Goal: Task Accomplishment & Management: Manage account settings

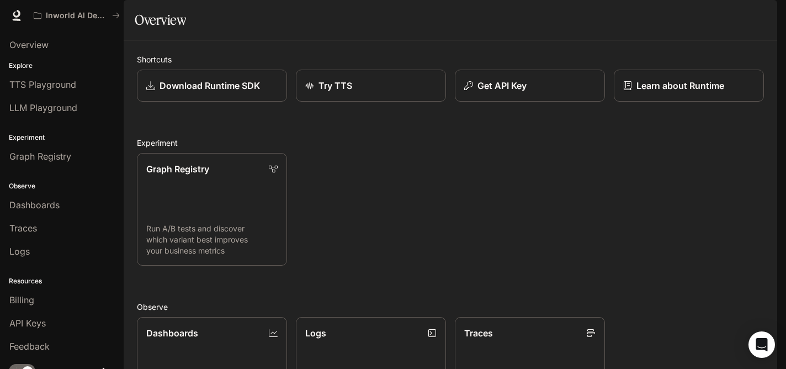
click at [759, 19] on img "button" at bounding box center [761, 15] width 15 height 15
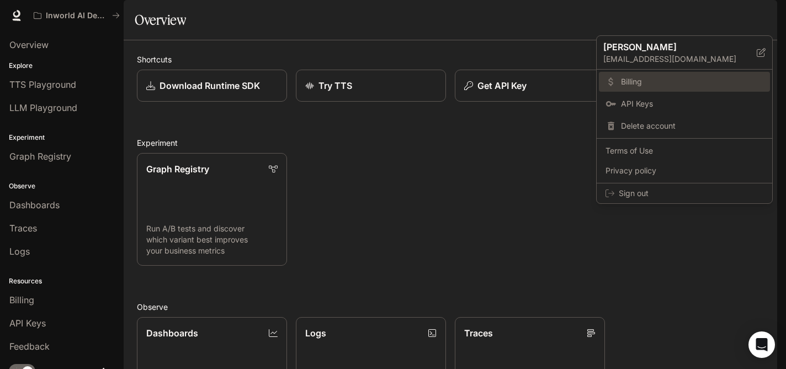
click at [687, 78] on span "Billing" at bounding box center [692, 81] width 142 height 11
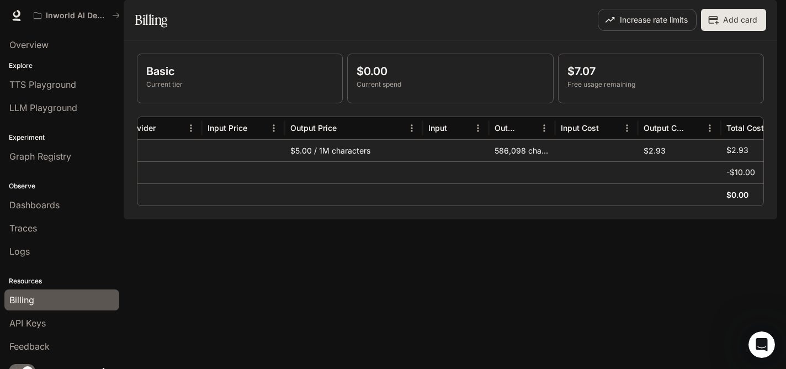
scroll to position [0, 277]
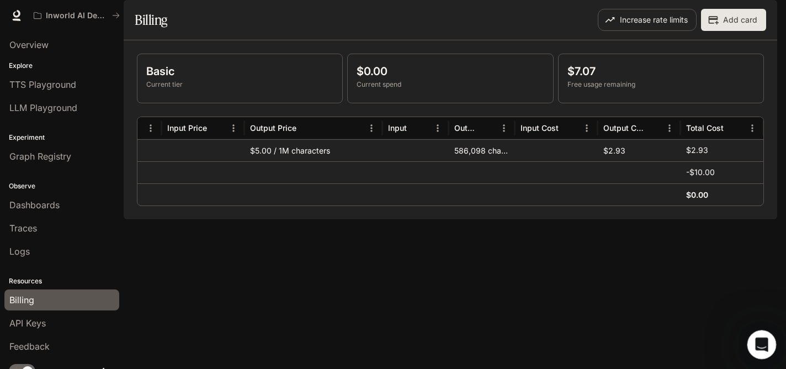
click at [762, 337] on icon "Open Intercom Messenger" at bounding box center [760, 343] width 18 height 18
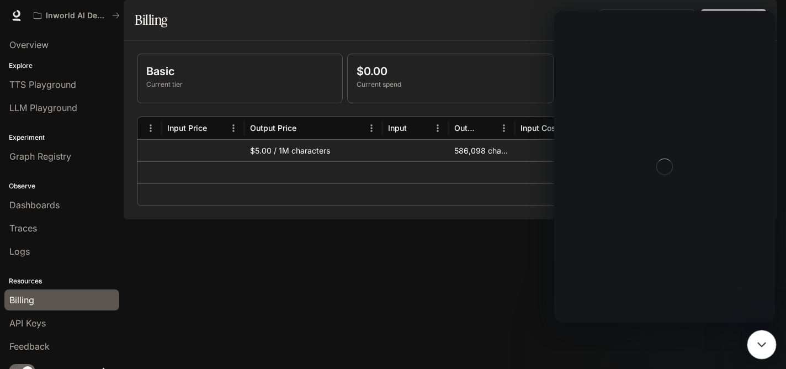
scroll to position [0, 0]
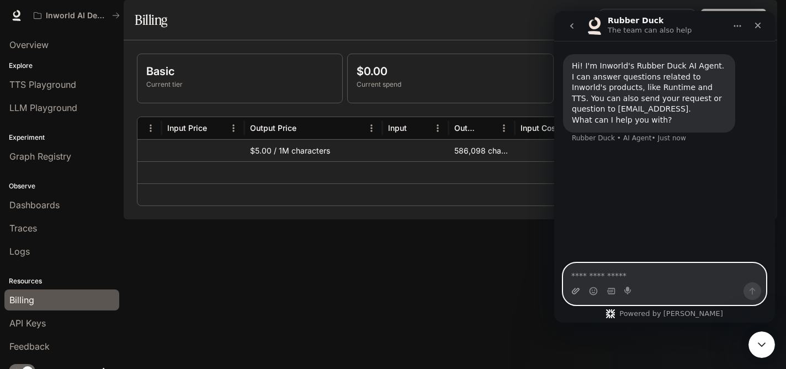
click at [573, 290] on icon "Upload attachment" at bounding box center [576, 291] width 8 height 6
click at [608, 291] on icon "Gif picker" at bounding box center [611, 291] width 8 height 6
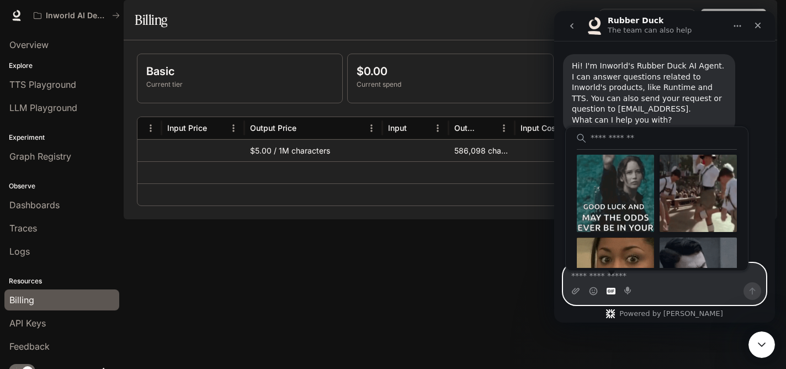
click at [715, 185] on div "Send Oktoberfest Dance gif" at bounding box center [698, 193] width 77 height 77
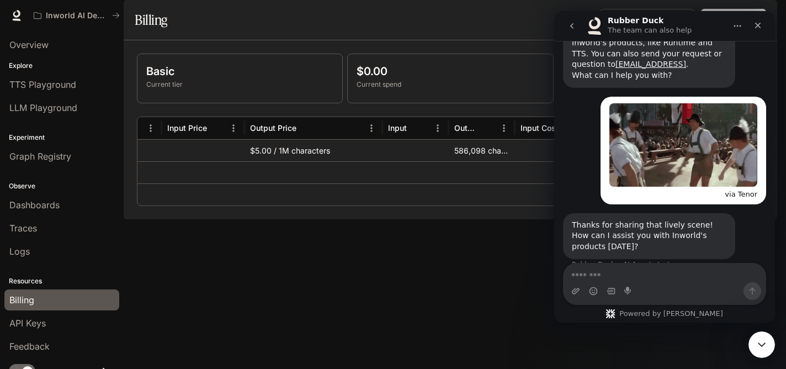
scroll to position [63, 0]
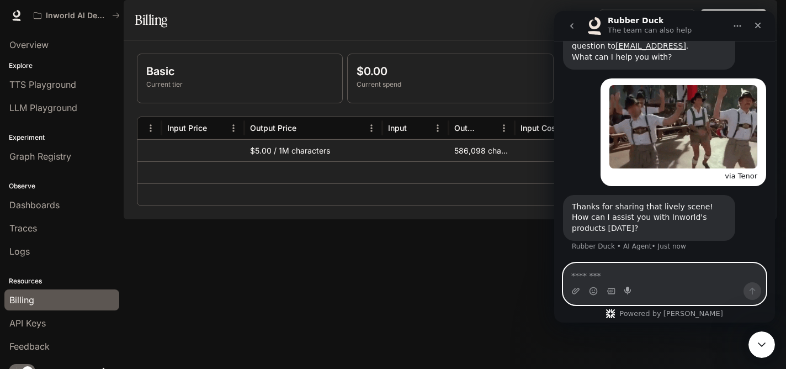
click at [628, 292] on icon "Start recording" at bounding box center [627, 291] width 7 height 8
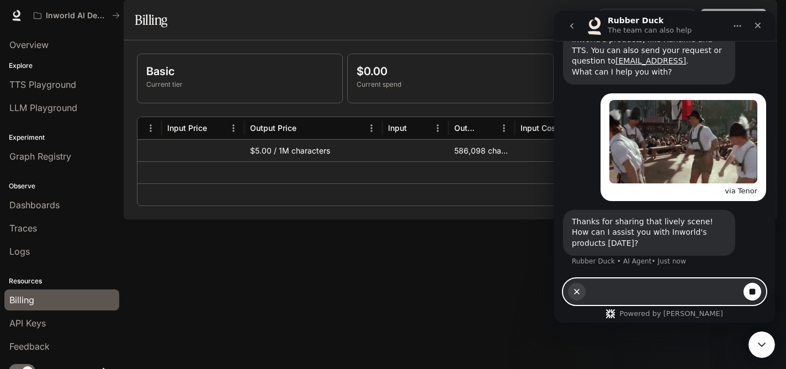
scroll to position [47, 0]
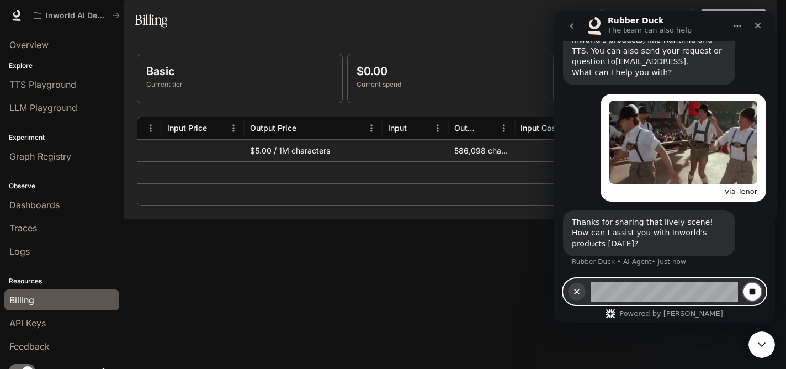
click at [755, 291] on icon "Stop recording" at bounding box center [753, 292] width 6 height 6
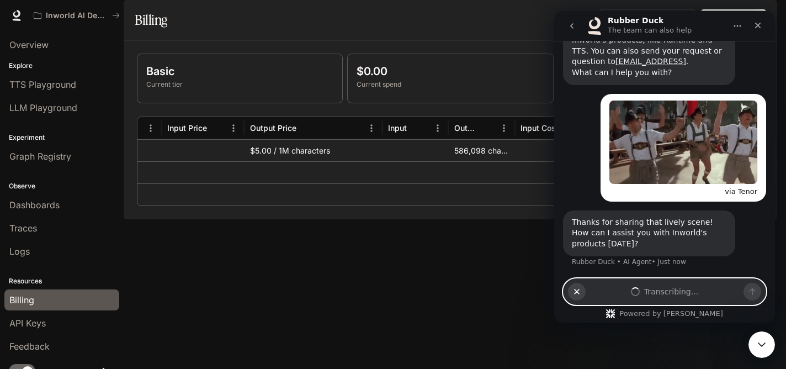
scroll to position [63, 0]
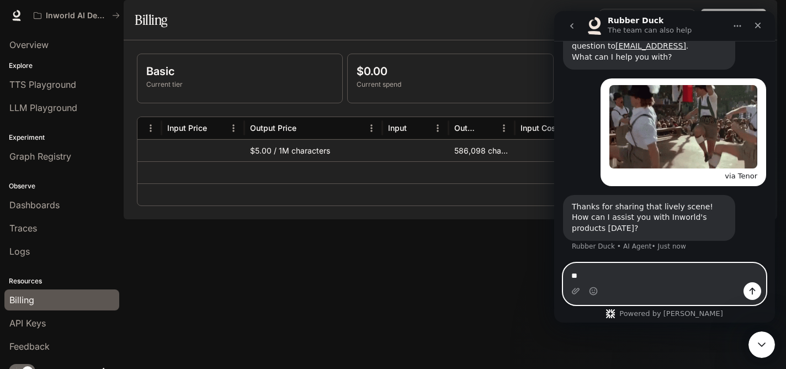
type textarea "*"
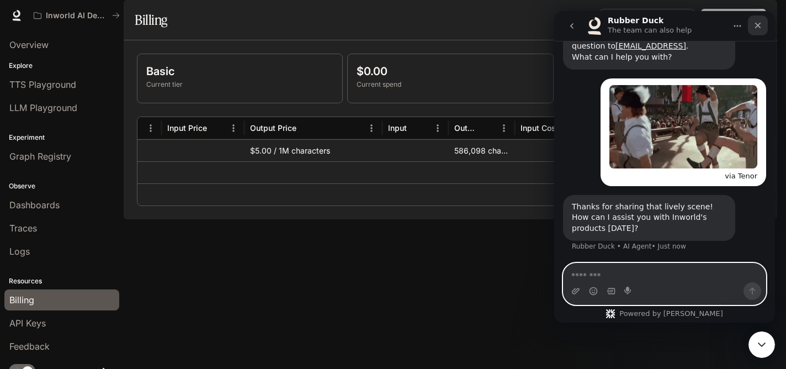
click at [762, 32] on div "Close" at bounding box center [758, 25] width 20 height 20
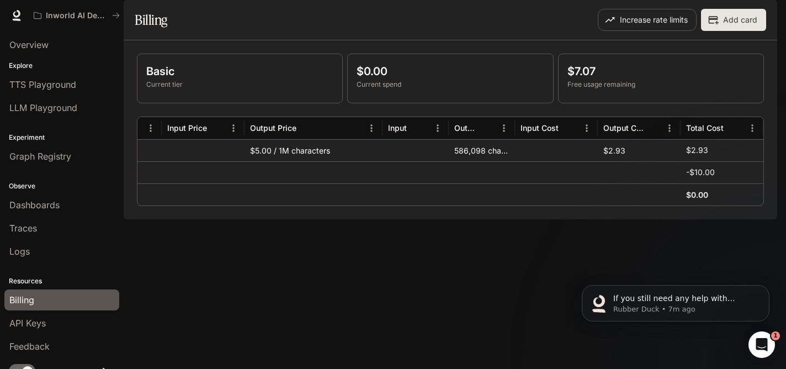
scroll to position [131, 0]
click at [761, 346] on icon "Open Intercom Messenger" at bounding box center [760, 343] width 18 height 18
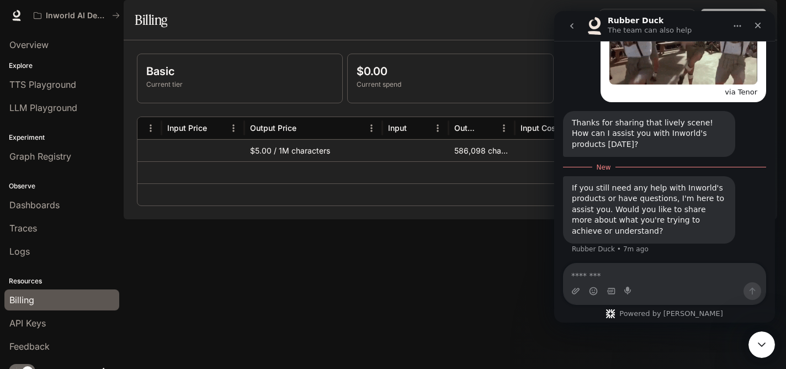
scroll to position [150, 0]
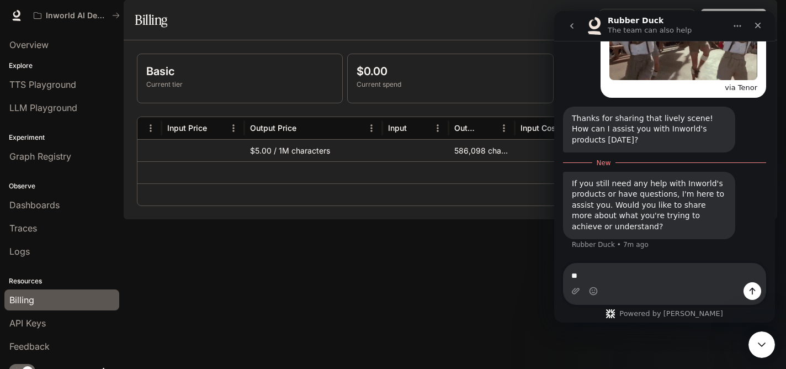
type textarea "*"
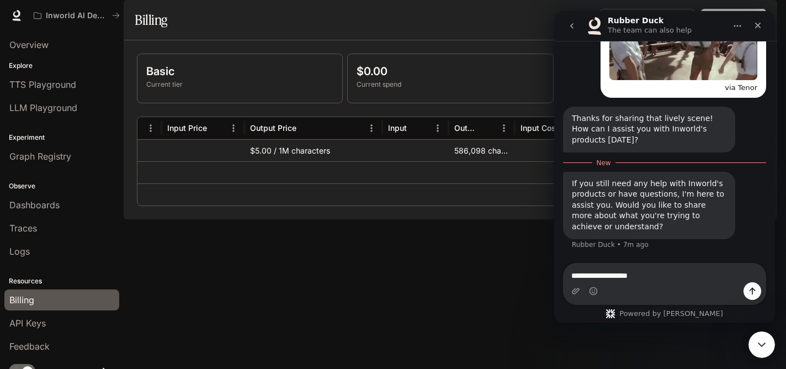
type textarea "**********"
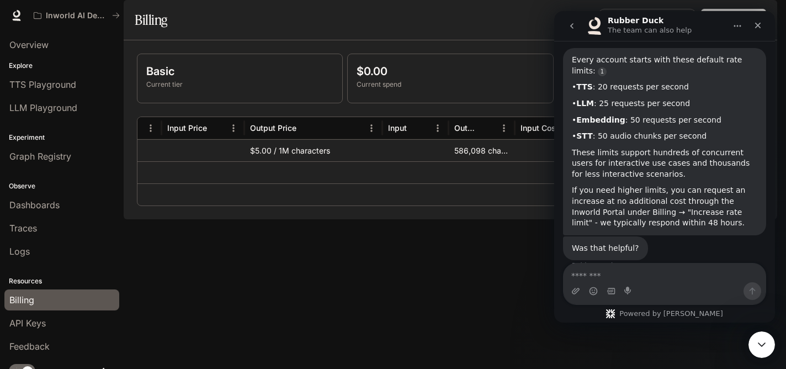
scroll to position [381, 0]
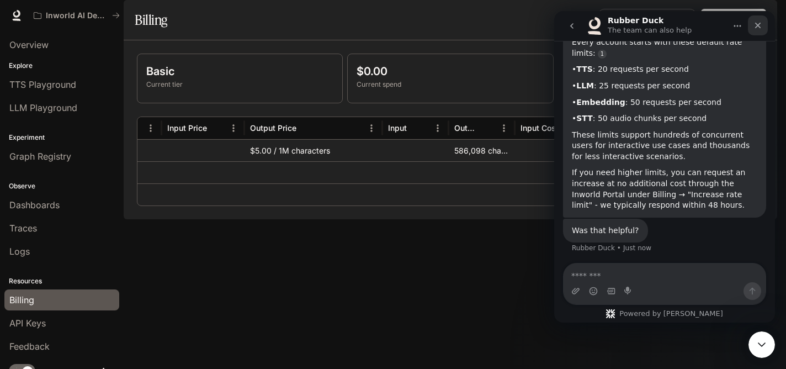
click at [757, 32] on div "Close" at bounding box center [758, 25] width 20 height 20
